Goal: Information Seeking & Learning: Check status

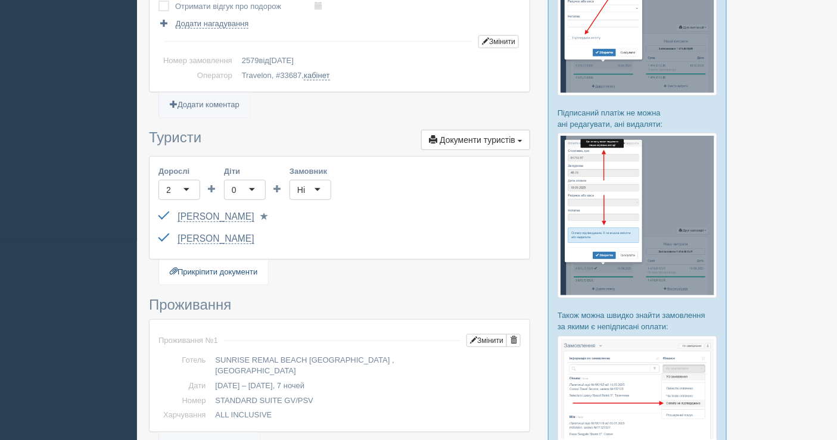
scroll to position [198, 0]
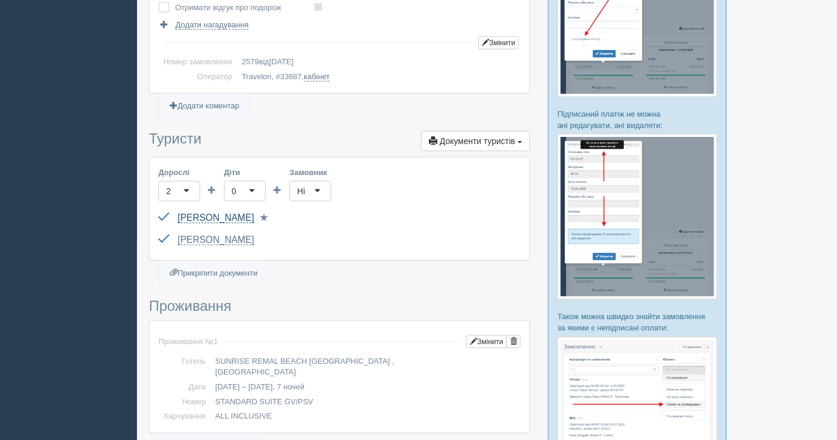
click at [228, 213] on link "PASTUKH VALERII" at bounding box center [216, 218] width 76 height 11
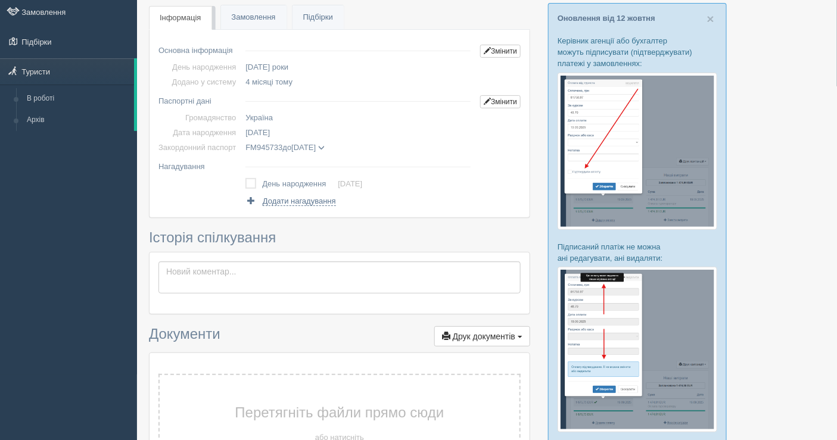
scroll to position [66, 0]
click at [257, 10] on link "Замовлення" at bounding box center [254, 17] width 66 height 24
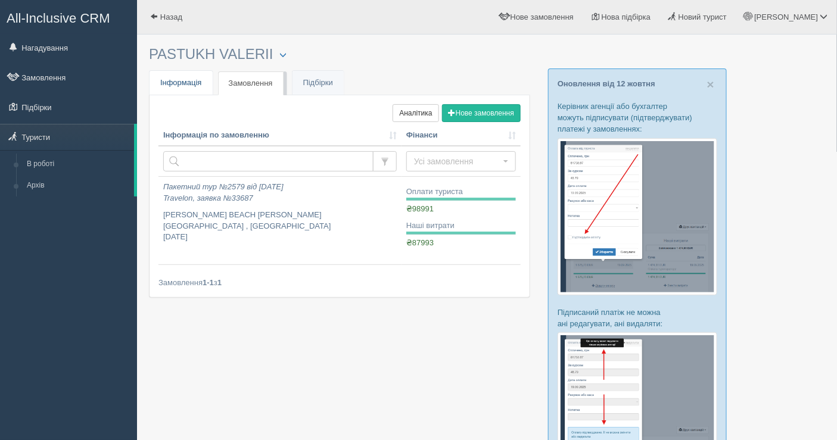
click at [191, 80] on span "Інформація" at bounding box center [181, 82] width 42 height 9
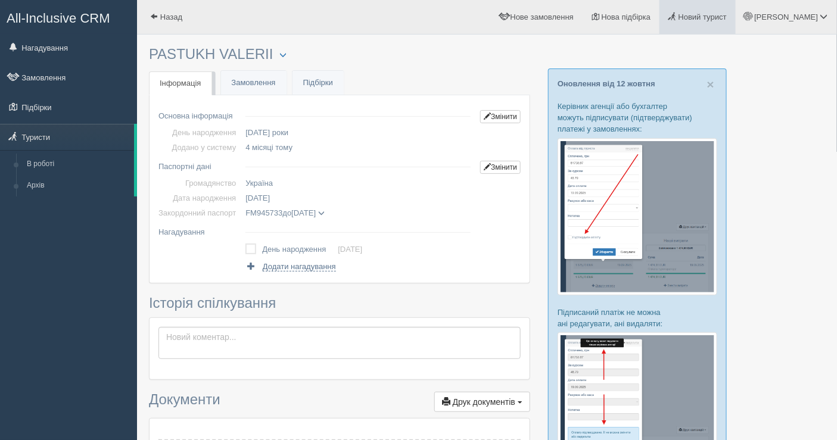
drag, startPoint x: 797, startPoint y: 92, endPoint x: 743, endPoint y: 2, distance: 105.1
click at [796, 90] on div at bounding box center [487, 401] width 676 height 721
